Goal: Find specific page/section: Find specific page/section

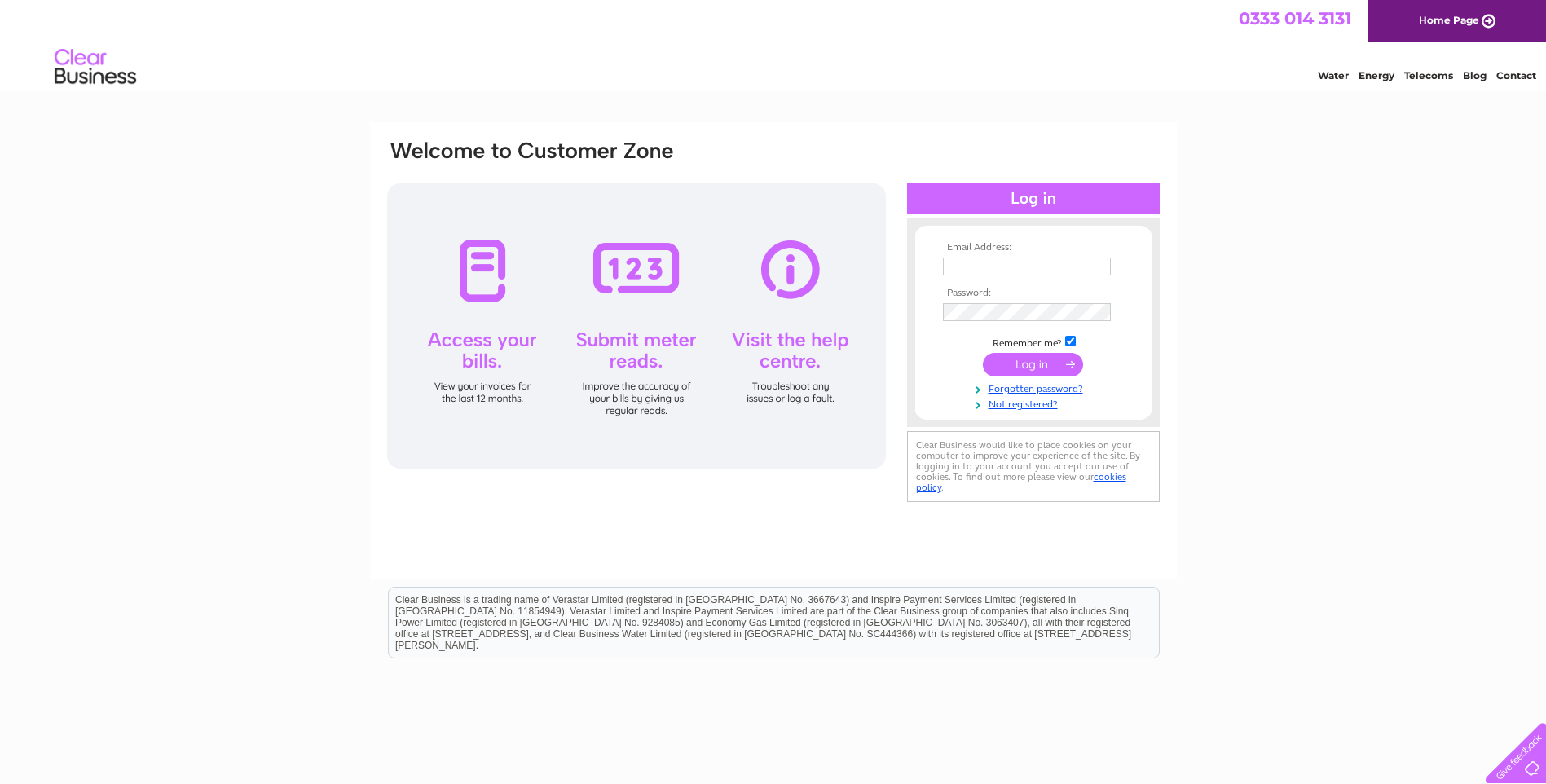
click at [955, 266] on input "text" at bounding box center [1026, 266] width 168 height 18
type input "david@ssdltd.uk"
drag, startPoint x: 1043, startPoint y: 270, endPoint x: 909, endPoint y: 277, distance: 134.2
click at [909, 277] on div "Email Address: david@ssdltd.uk Password:" at bounding box center [1033, 323] width 253 height 178
type input "ssd_ltd@btconnect.com"
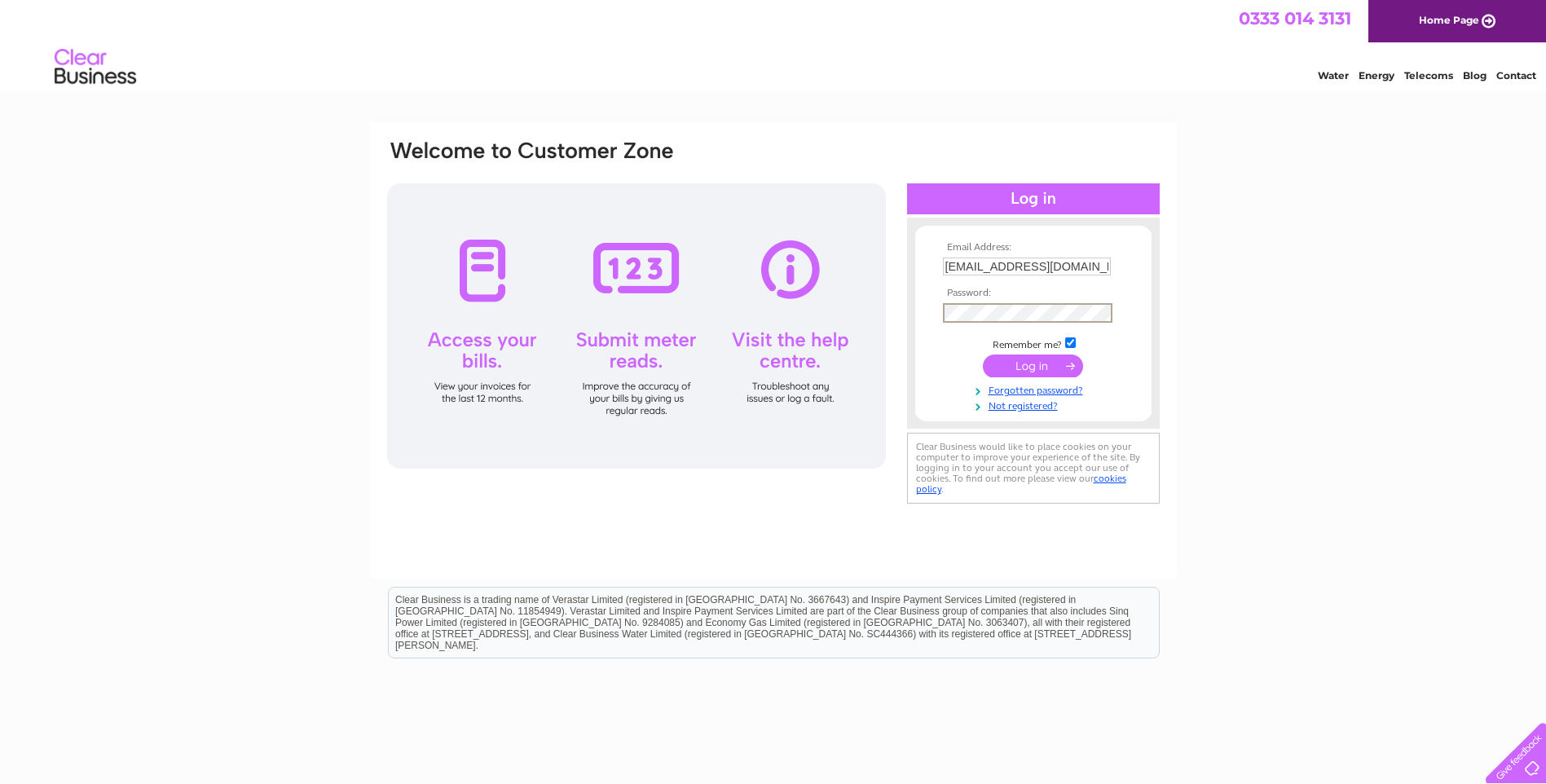
click at [983, 354] on input "submit" at bounding box center [1032, 365] width 100 height 23
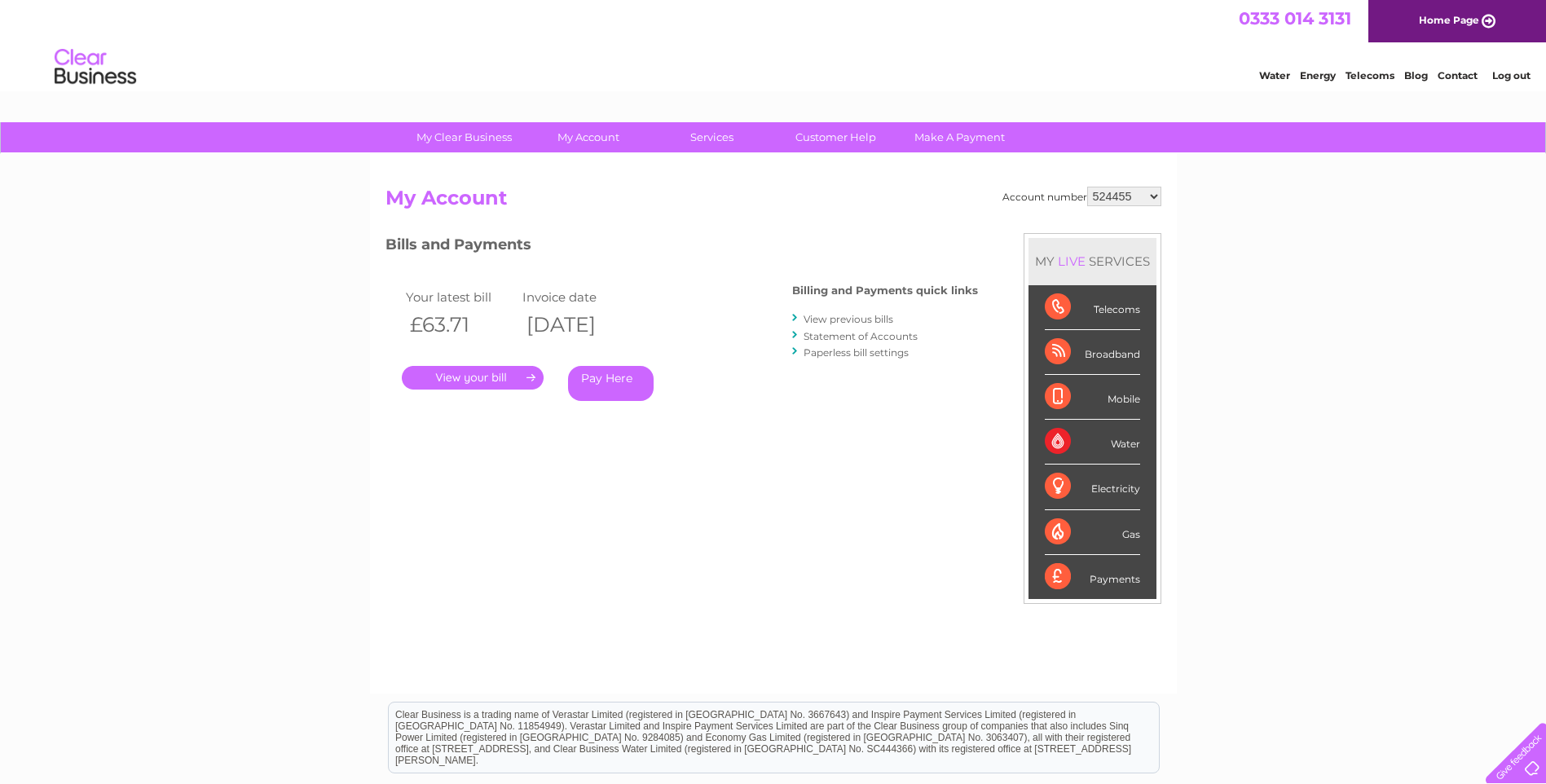
click at [1145, 194] on select "524455 910482 30298729" at bounding box center [1124, 196] width 74 height 20
select select "30298729"
click at [1087, 187] on select "524455 910482 30298729" at bounding box center [1124, 196] width 74 height 20
click at [469, 377] on link "." at bounding box center [473, 377] width 142 height 24
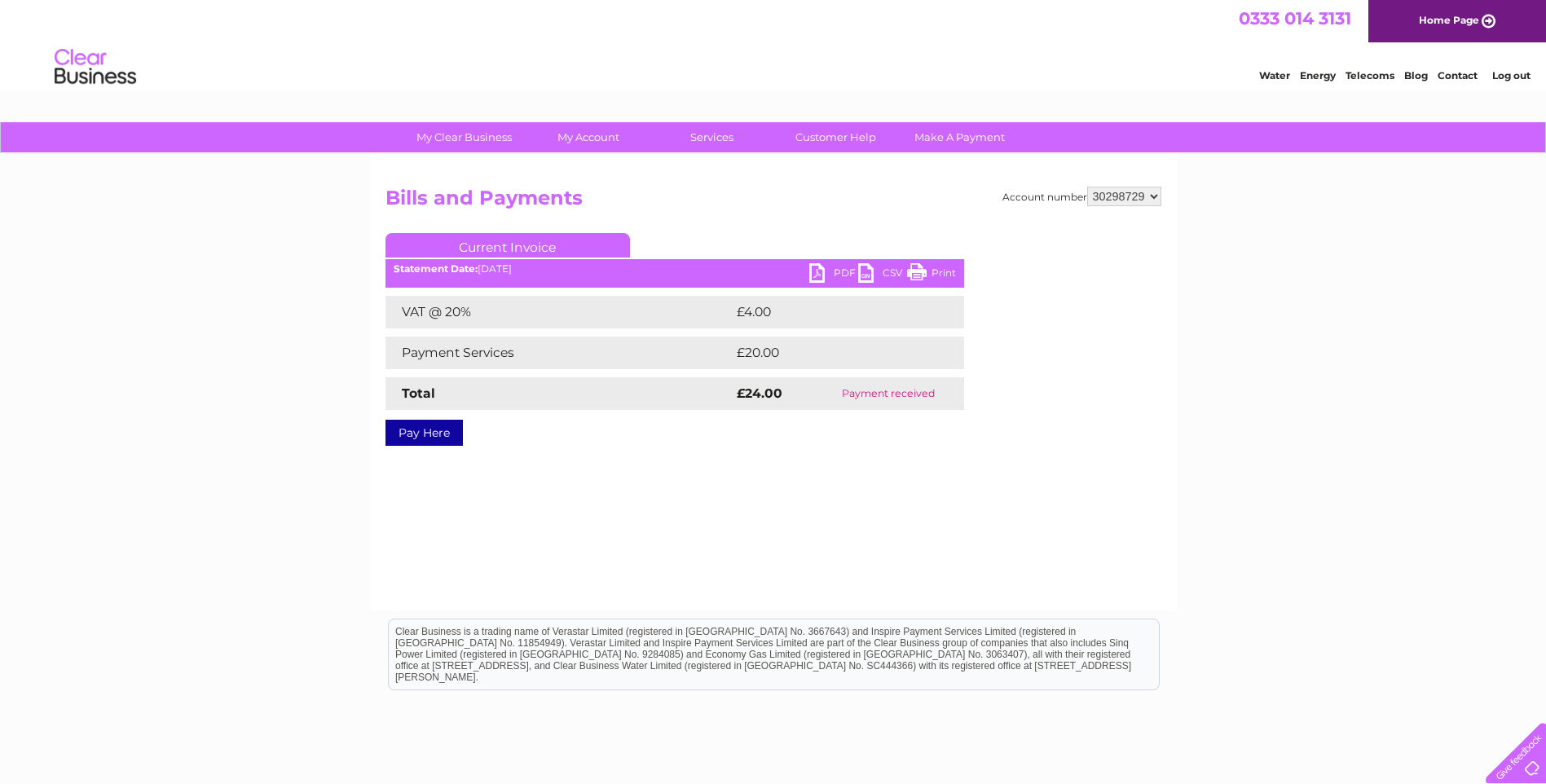
click at [1144, 195] on select "524455 910482 30298729" at bounding box center [1124, 196] width 74 height 20
select select "910482"
click at [1087, 187] on select "524455 910482 30298729" at bounding box center [1124, 196] width 74 height 20
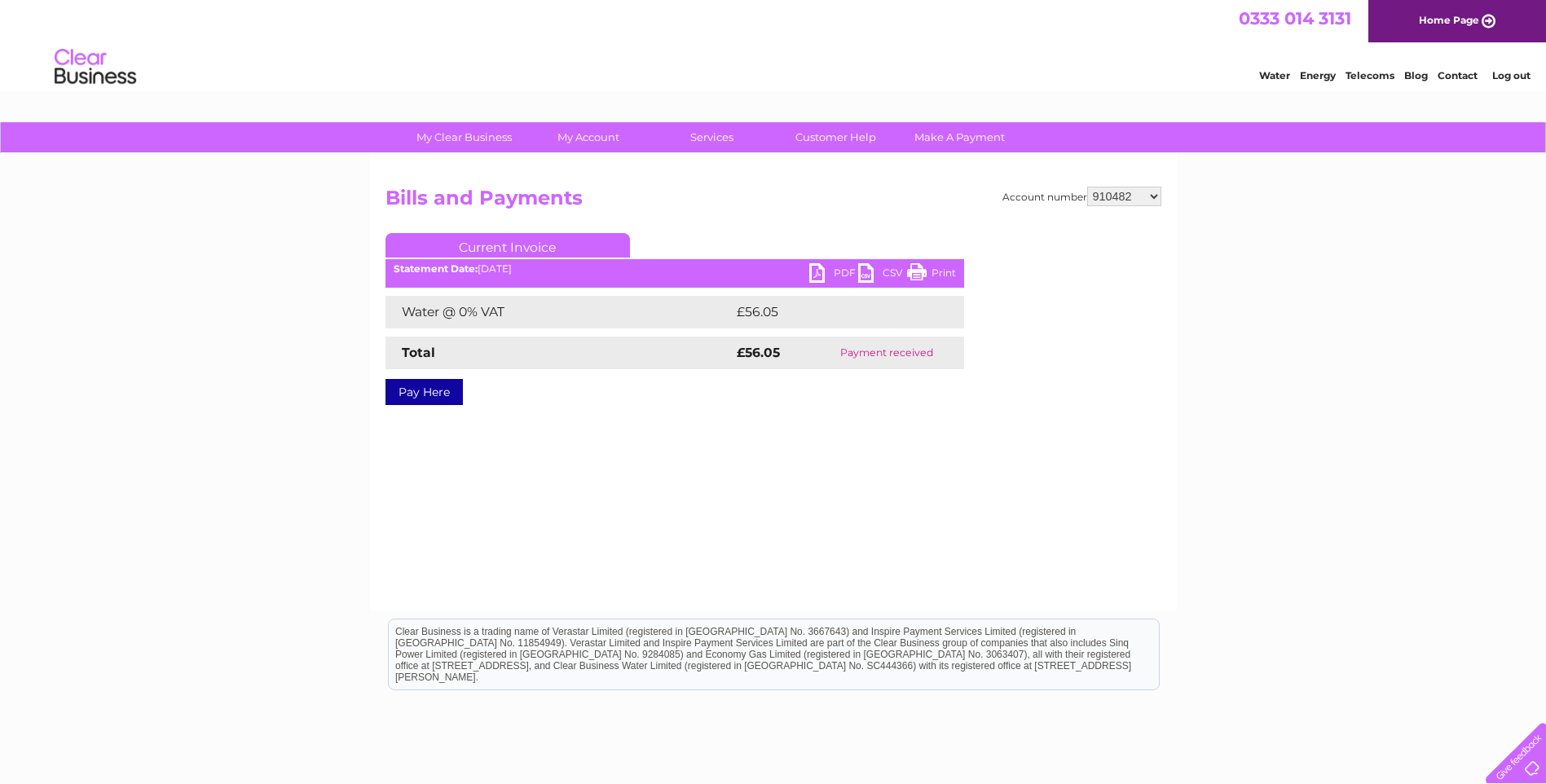
click at [1145, 193] on select "524455 910482 30298729" at bounding box center [1124, 196] width 74 height 20
select select "524455"
click at [1087, 187] on select "524455 910482 30298729" at bounding box center [1124, 196] width 74 height 20
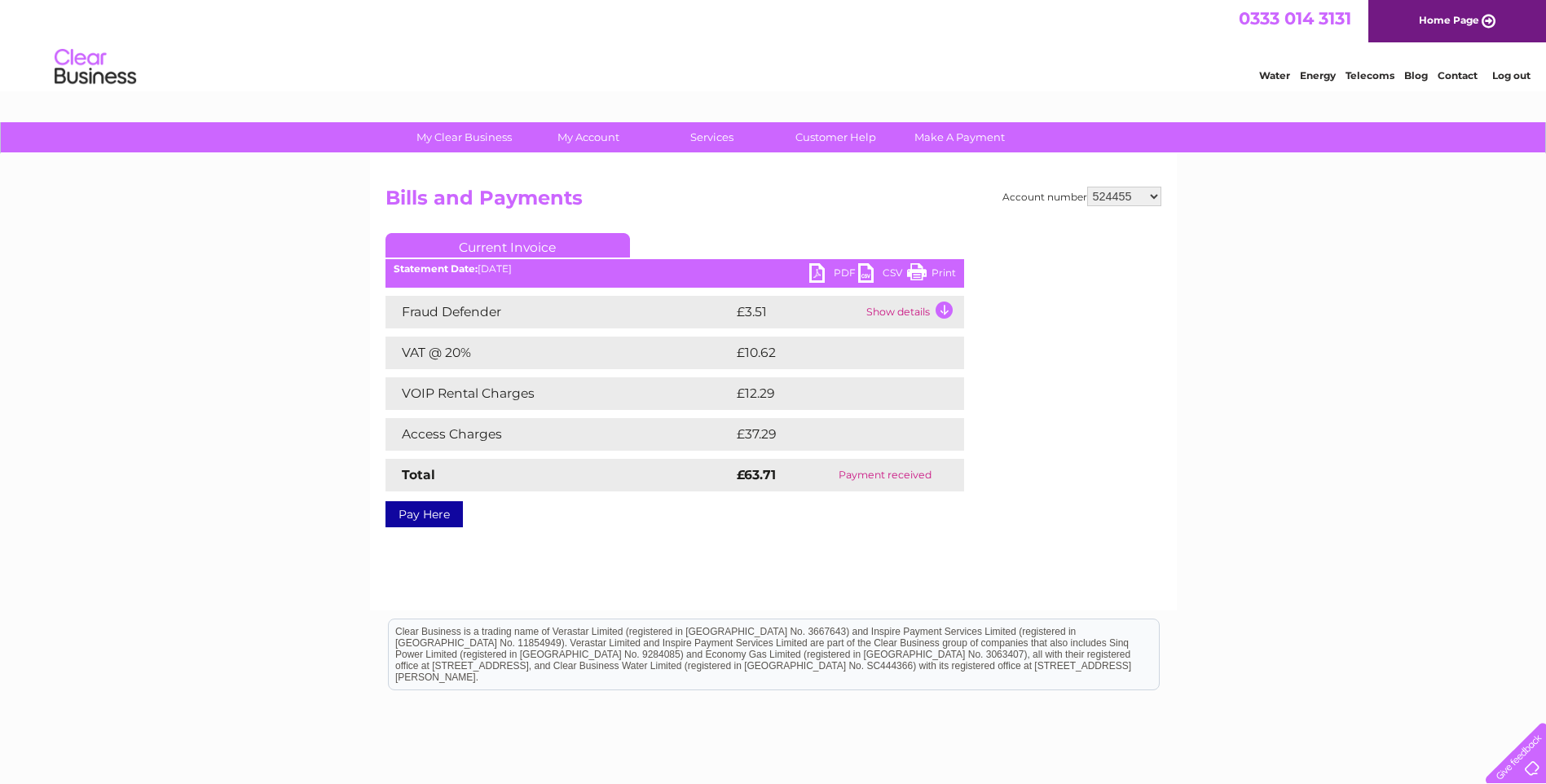
click at [1148, 195] on select "524455 910482 30298729" at bounding box center [1124, 196] width 74 height 20
select select "30298729"
click at [1087, 187] on select "524455 910482 30298729" at bounding box center [1124, 196] width 74 height 20
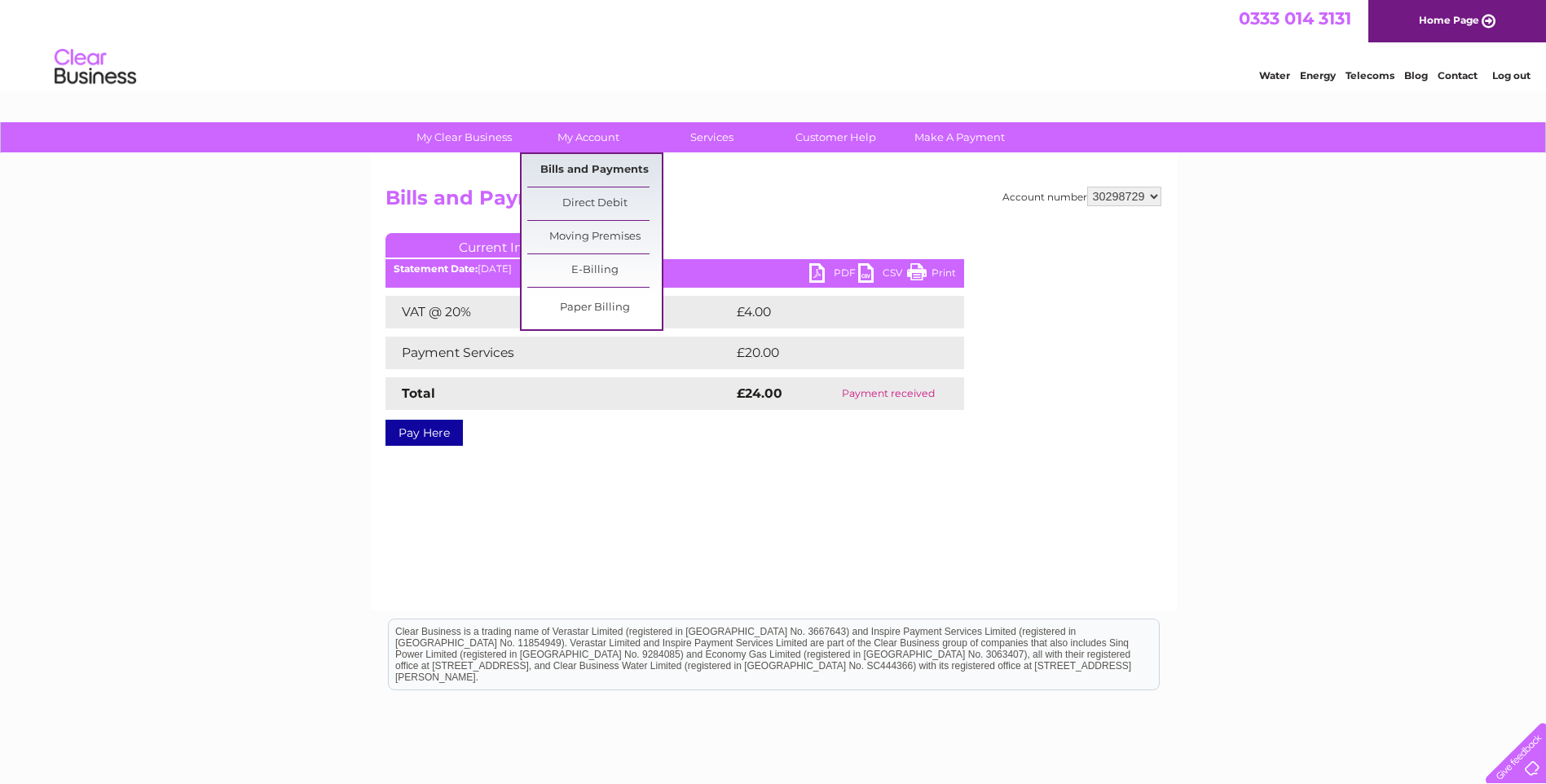
click at [586, 168] on link "Bills and Payments" at bounding box center [594, 170] width 134 height 33
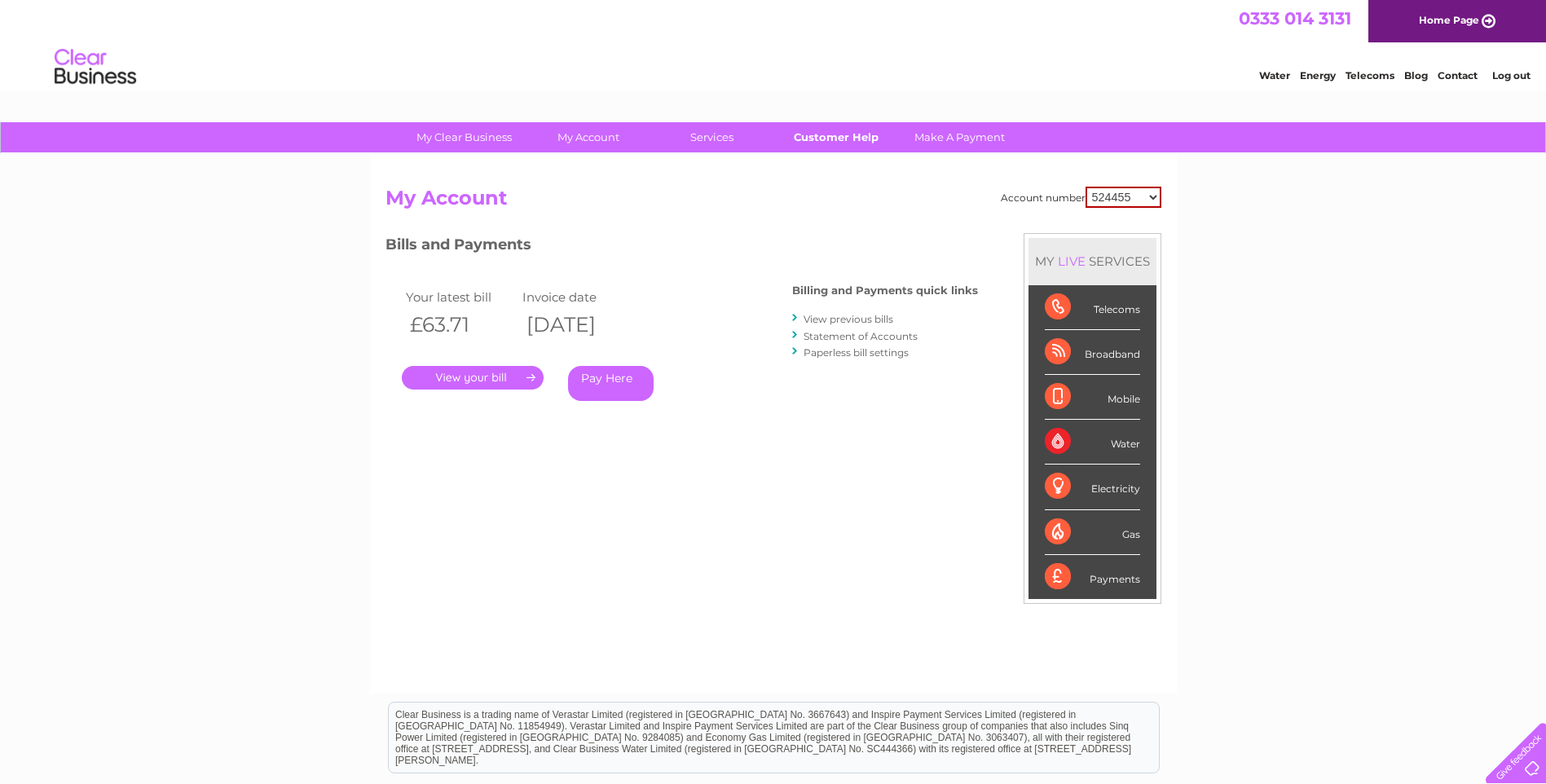
click at [857, 145] on link "Customer Help" at bounding box center [835, 137] width 134 height 30
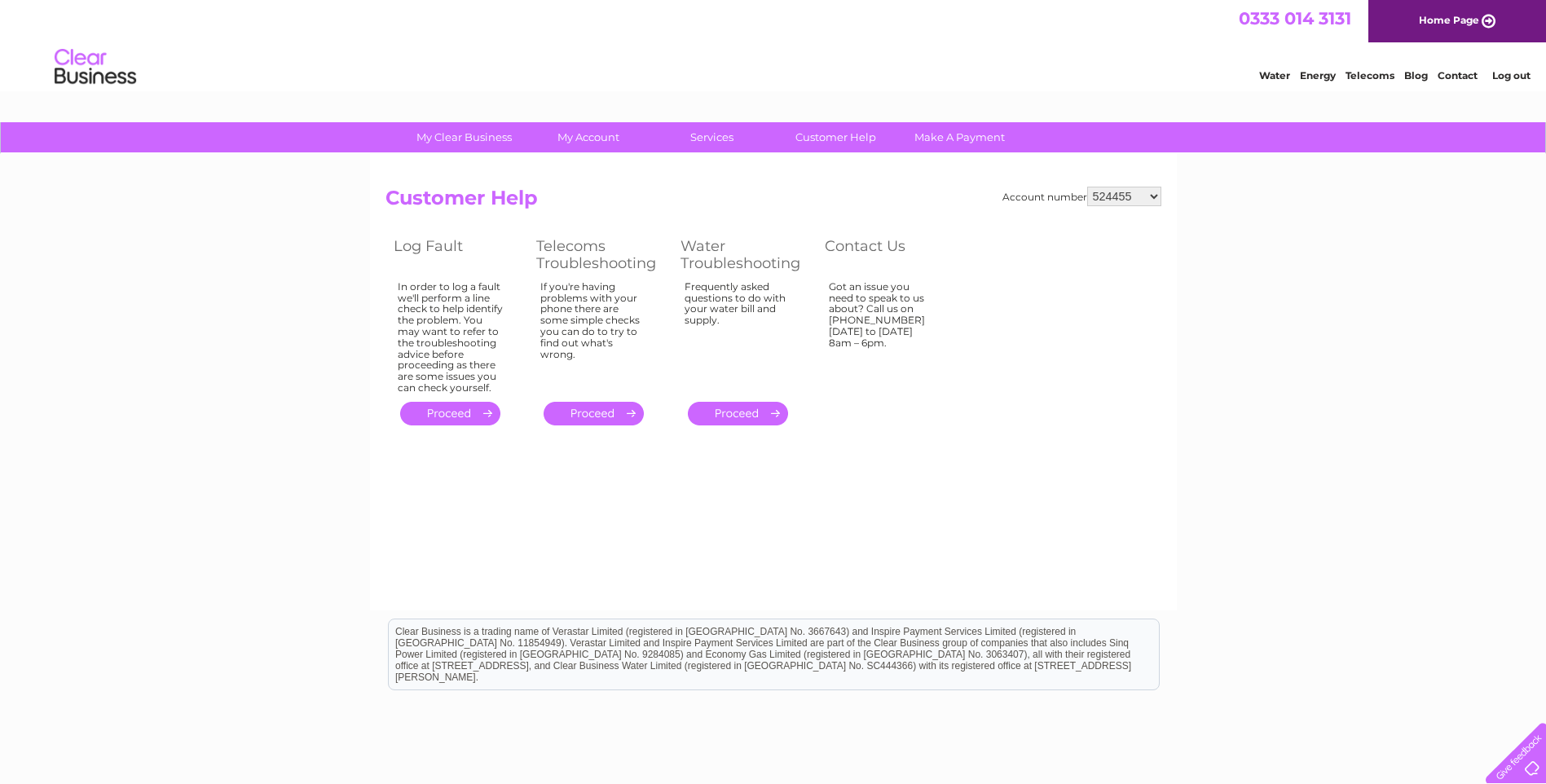
click at [1450, 78] on link "Contact" at bounding box center [1457, 75] width 40 height 12
